Goal: Task Accomplishment & Management: Use online tool/utility

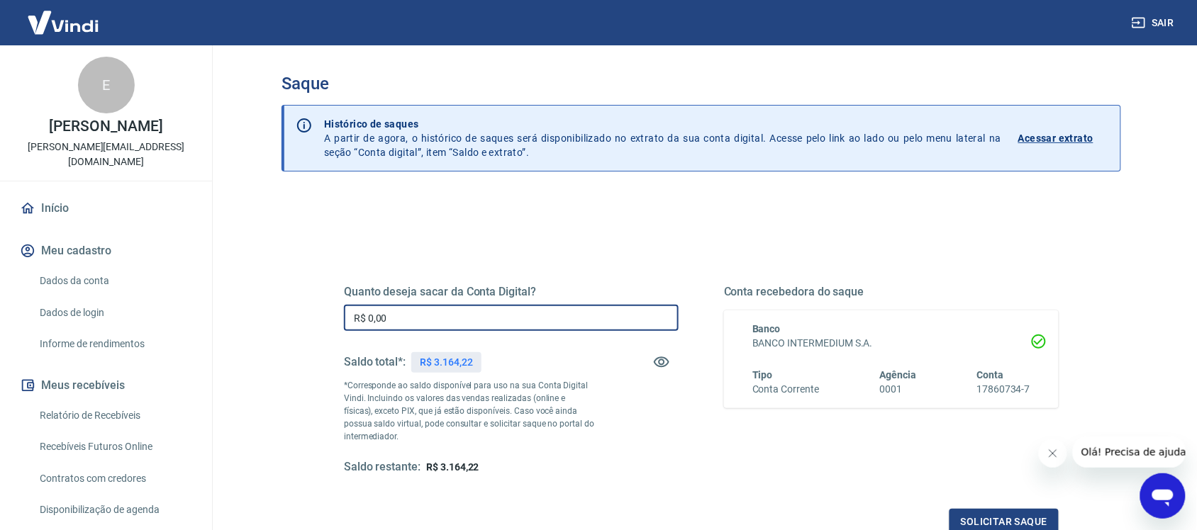
click at [540, 326] on input "R$ 0,00" at bounding box center [511, 318] width 335 height 26
type input "R$ 0,00"
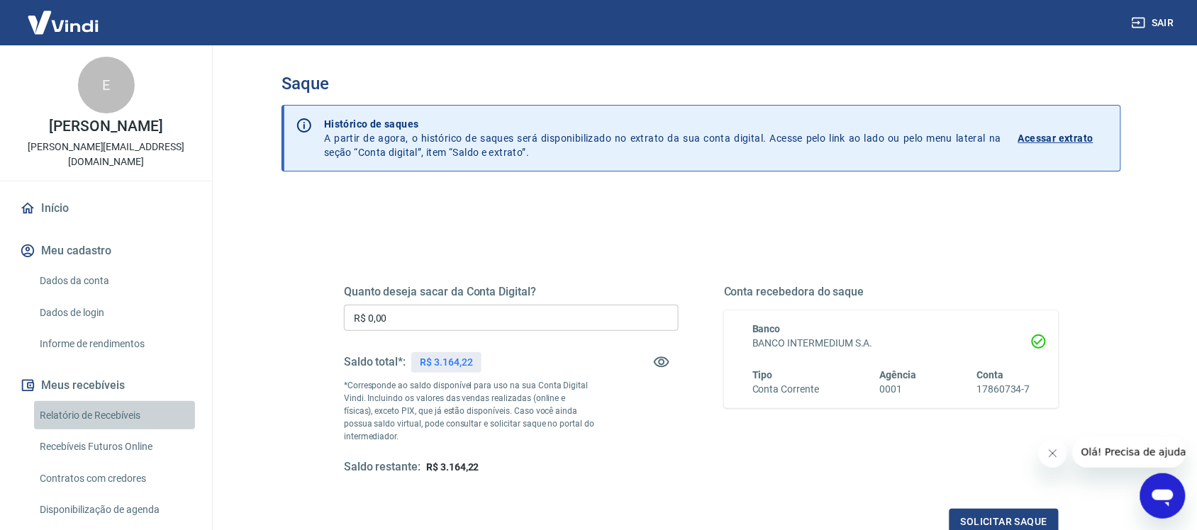
click at [137, 416] on link "Relatório de Recebíveis" at bounding box center [114, 415] width 161 height 29
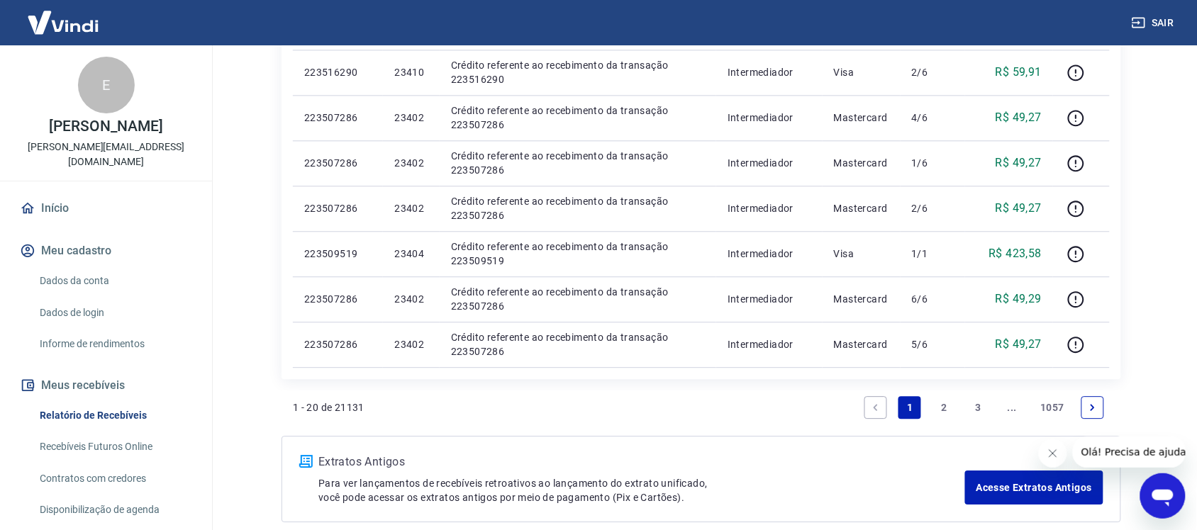
scroll to position [969, 0]
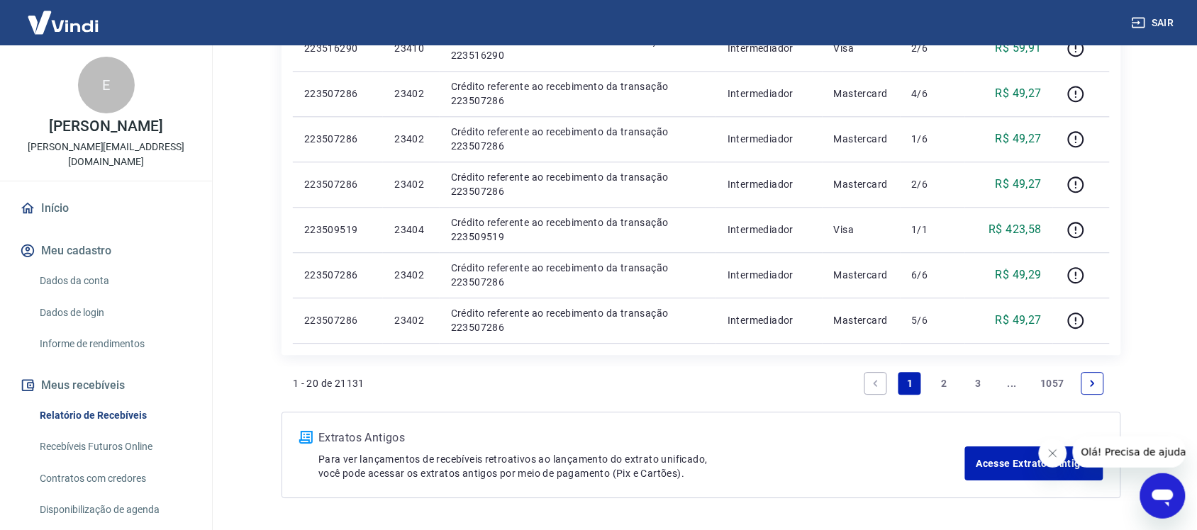
click at [938, 385] on link "2" at bounding box center [943, 383] width 23 height 23
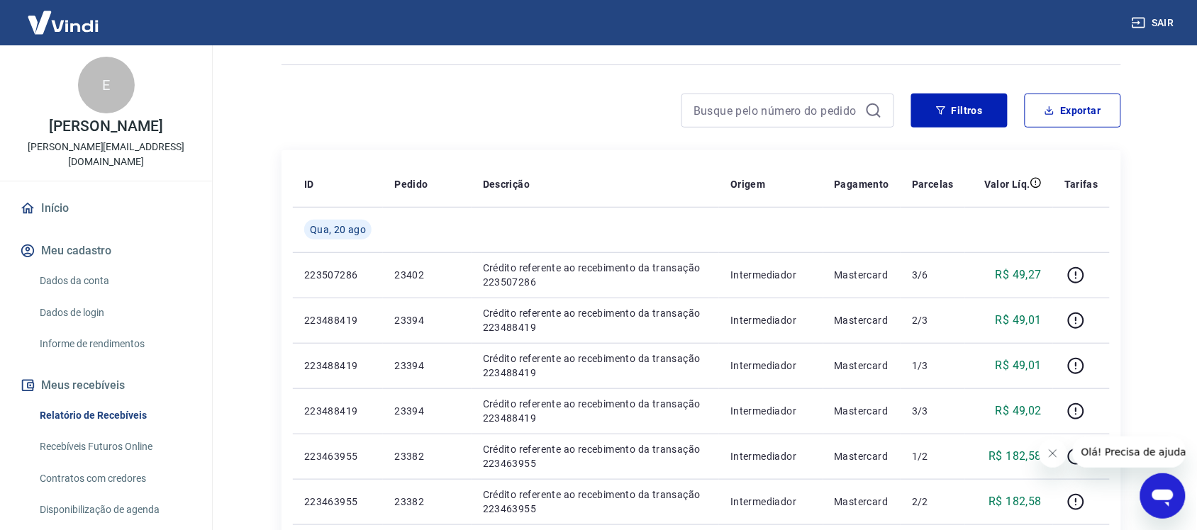
scroll to position [150, 0]
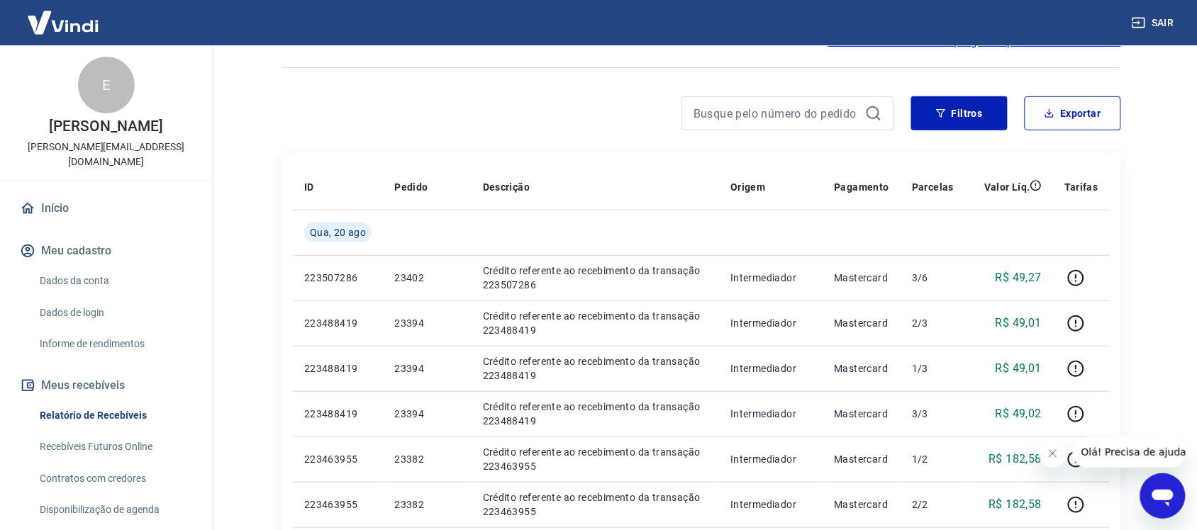
drag, startPoint x: 1192, startPoint y: 160, endPoint x: 1208, endPoint y: 169, distance: 18.1
click at [1197, 169] on html "Sair E [PERSON_NAME] [PERSON_NAME] [PERSON_NAME][EMAIL_ADDRESS][DOMAIN_NAME] In…" at bounding box center [598, 115] width 1197 height 530
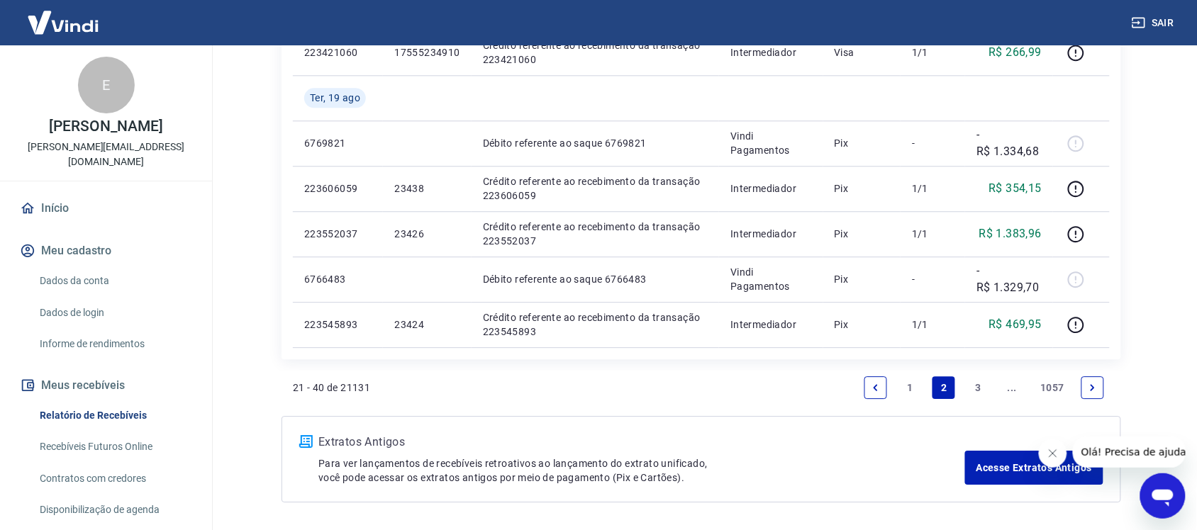
scroll to position [1061, 0]
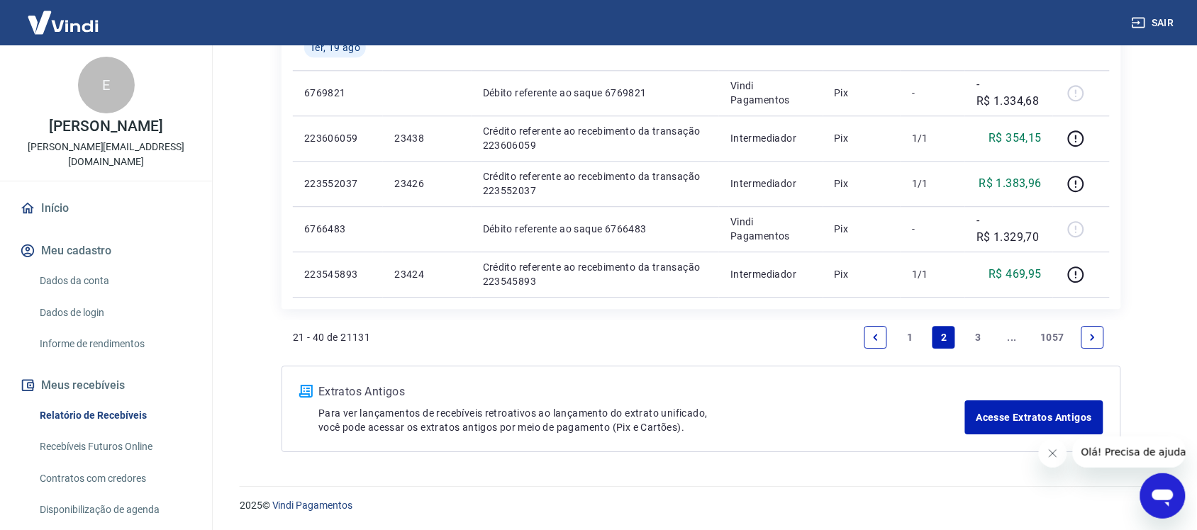
click at [904, 338] on link "1" at bounding box center [909, 337] width 23 height 23
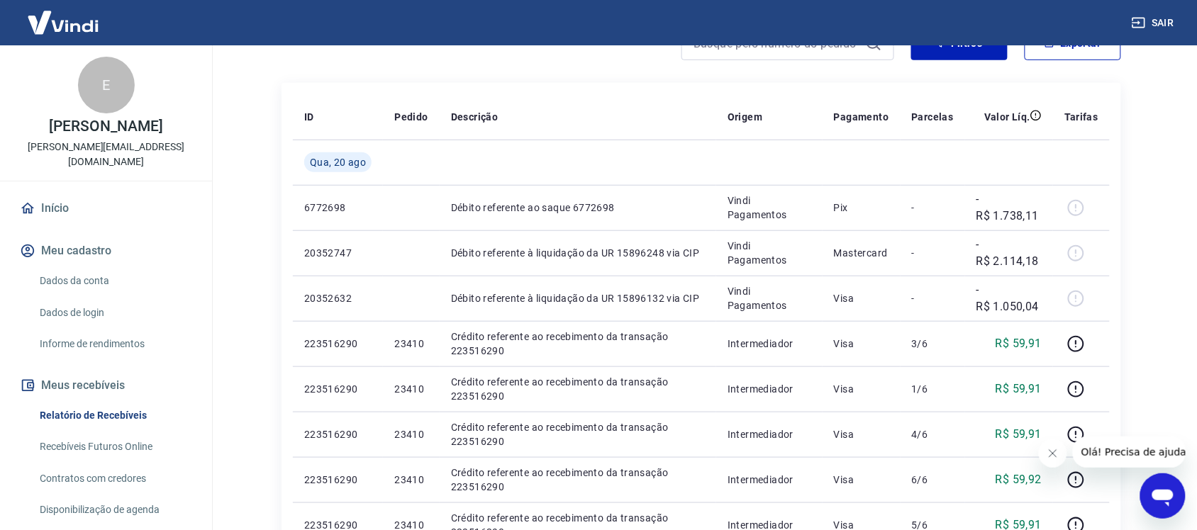
scroll to position [217, 0]
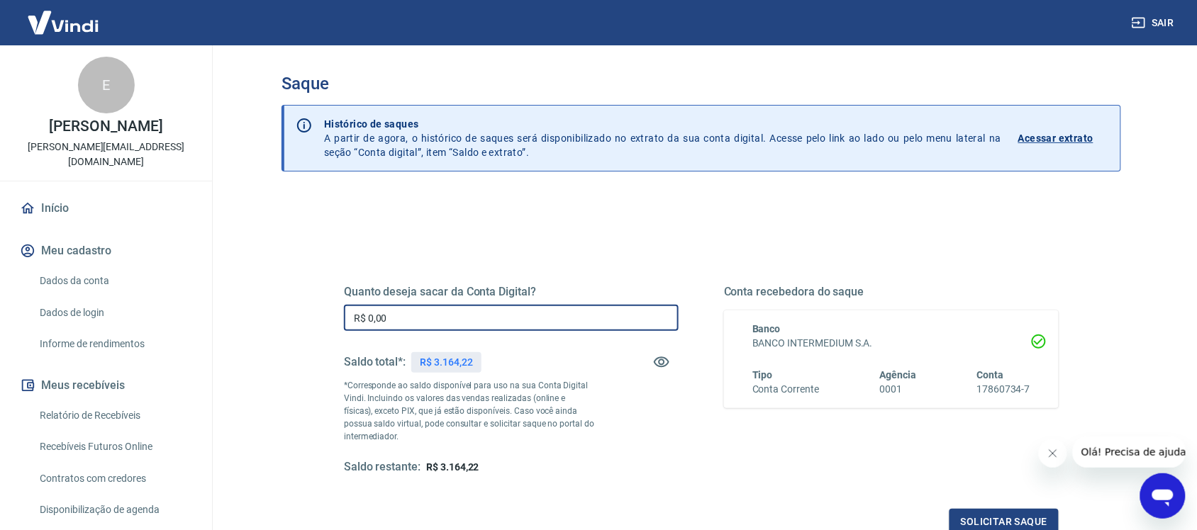
click at [479, 318] on input "R$ 0,00" at bounding box center [511, 318] width 335 height 26
type input "R$ 3.164,22"
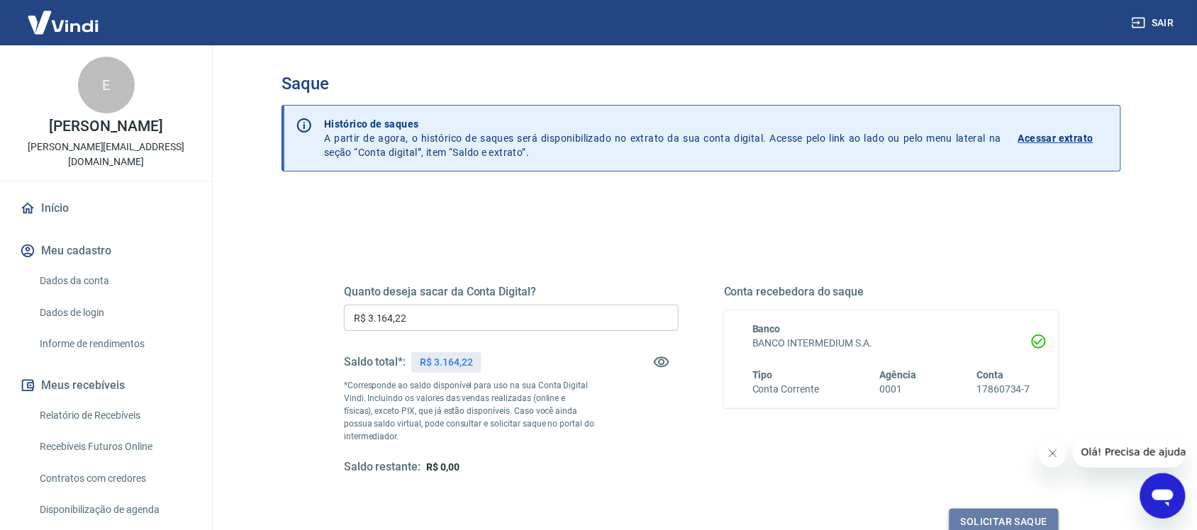
click at [1032, 513] on button "Solicitar saque" at bounding box center [1003, 522] width 109 height 26
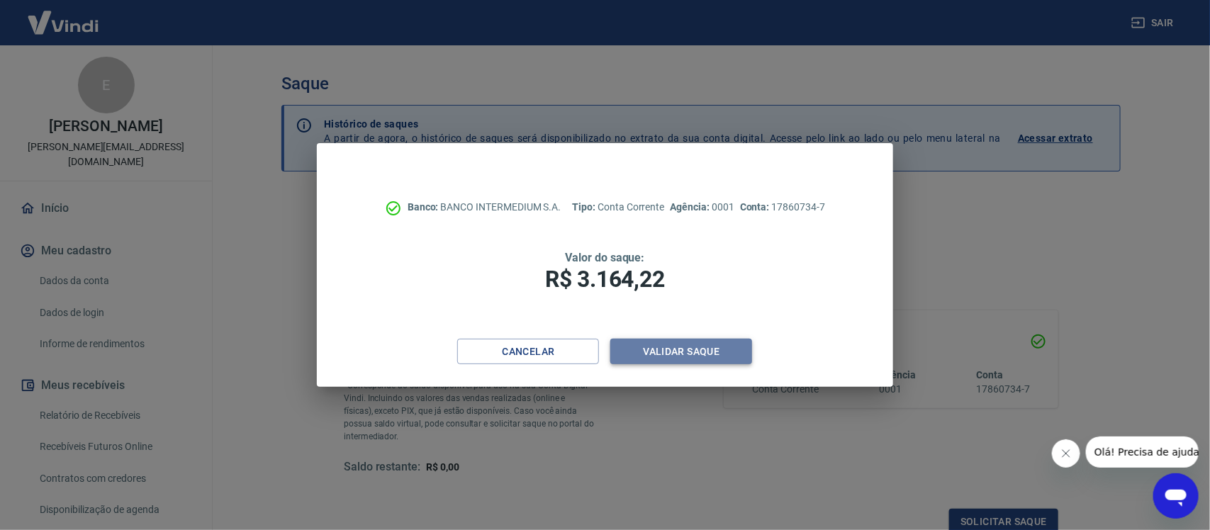
click at [730, 349] on button "Validar saque" at bounding box center [682, 352] width 142 height 26
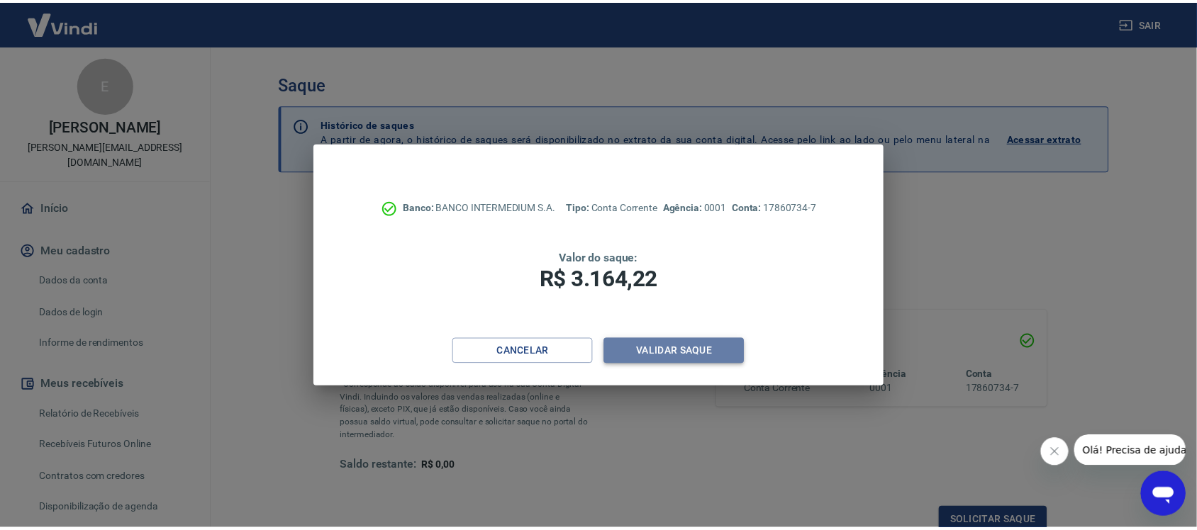
scroll to position [4, 0]
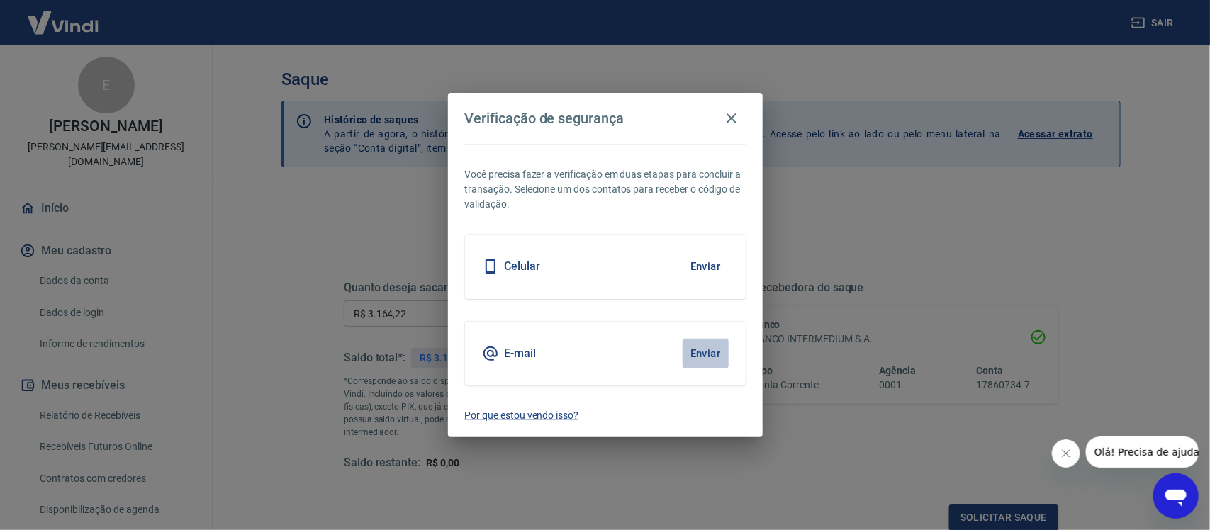
click at [708, 345] on button "Enviar" at bounding box center [706, 354] width 46 height 30
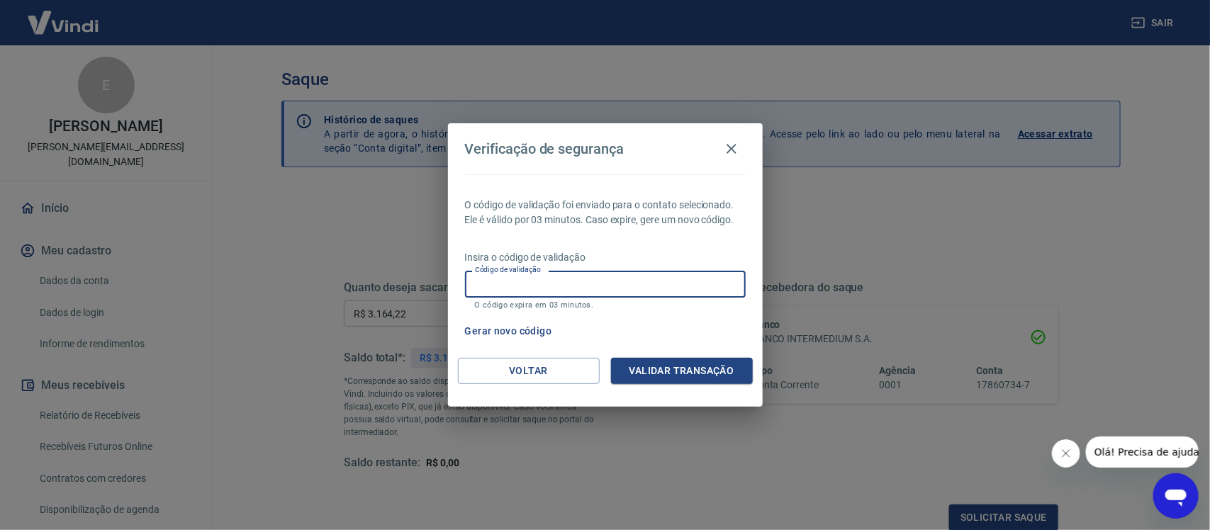
click at [659, 284] on input "Código de validação" at bounding box center [605, 284] width 281 height 26
type input "608116"
click at [708, 371] on button "Validar transação" at bounding box center [682, 371] width 142 height 26
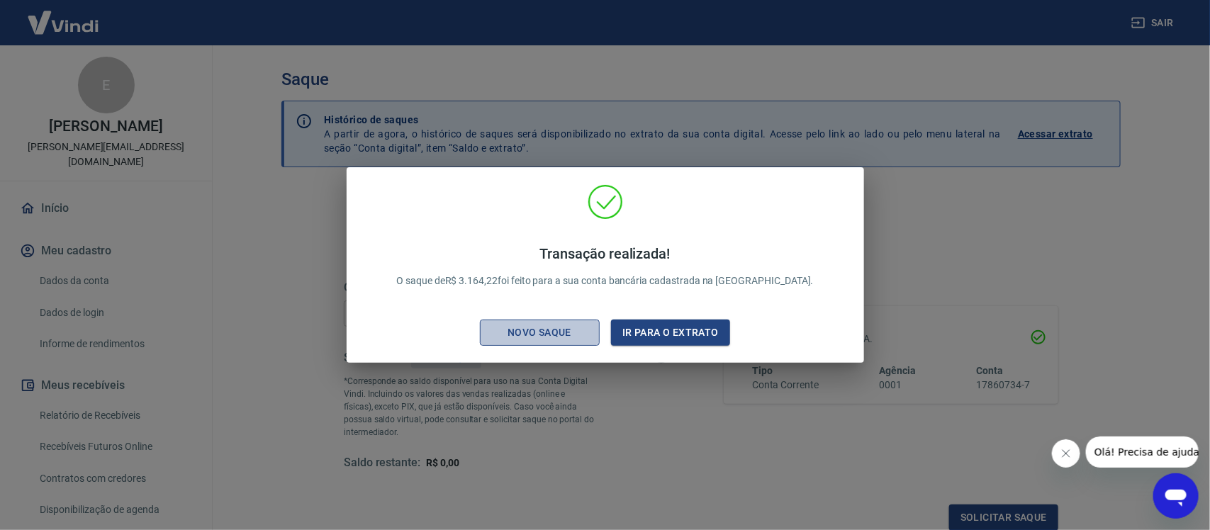
click at [557, 325] on div "Novo saque" at bounding box center [540, 333] width 98 height 18
